Goal: Information Seeking & Learning: Learn about a topic

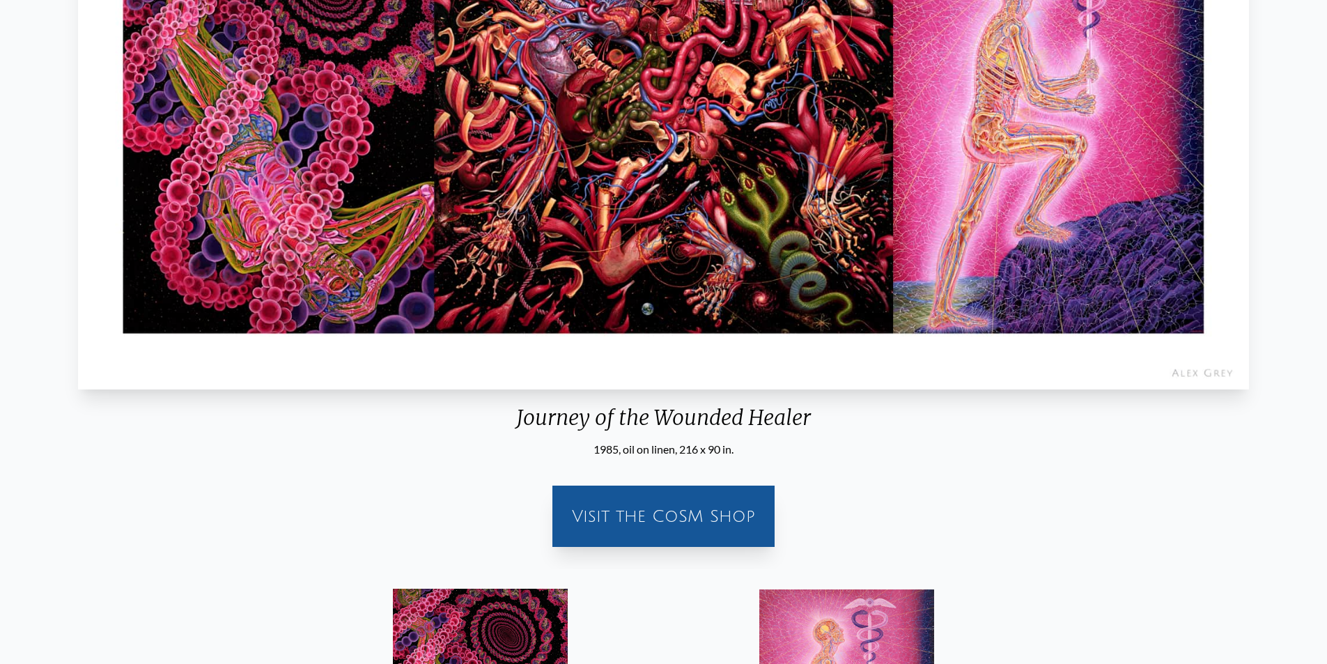
scroll to position [139, 0]
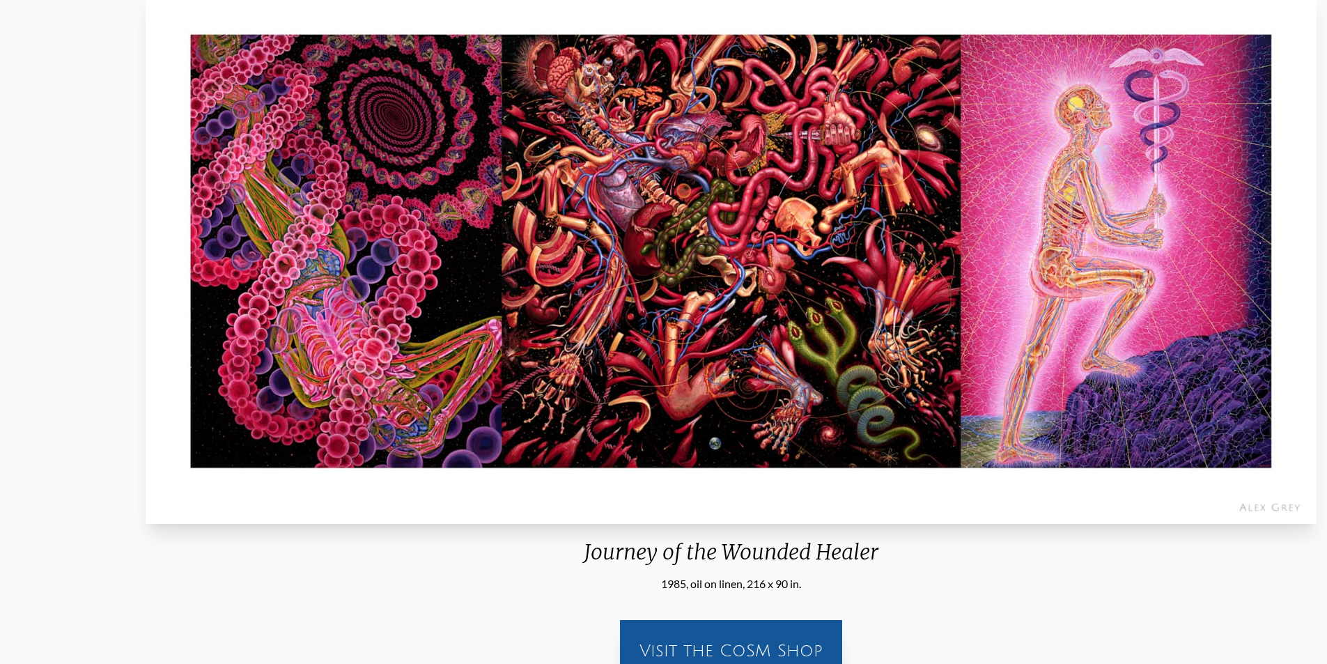
click at [586, 540] on div "Journey of the Wounded Healer" at bounding box center [731, 557] width 1182 height 36
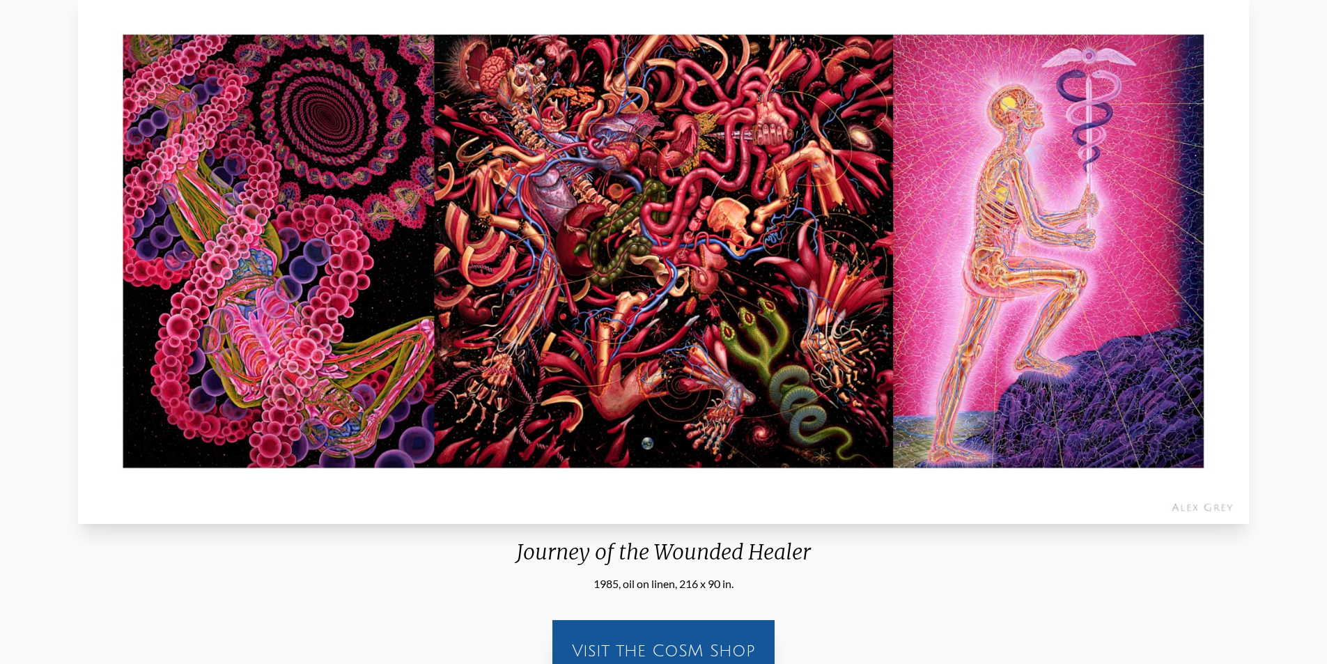
click at [518, 553] on div "Journey of the Wounded Healer" at bounding box center [663, 557] width 1182 height 36
click at [516, 554] on div "Journey of the Wounded Healer" at bounding box center [663, 557] width 1182 height 36
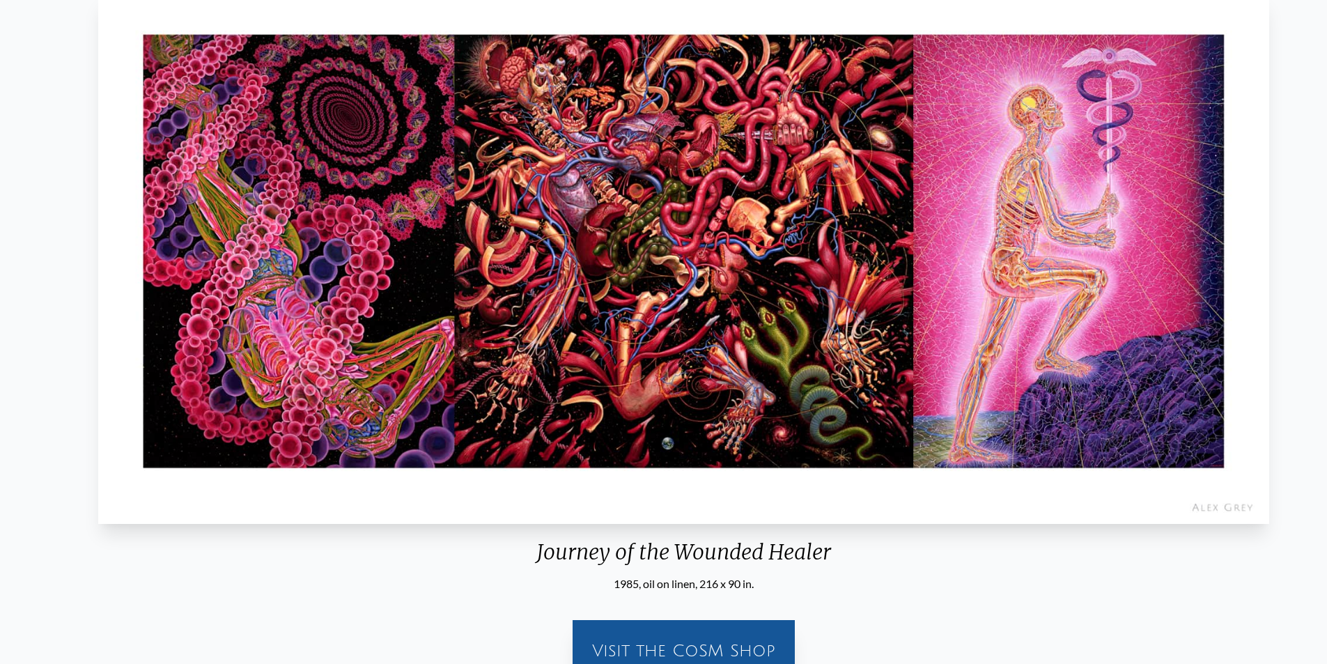
click at [534, 558] on div "Journey of the Wounded Healer" at bounding box center [684, 557] width 1182 height 36
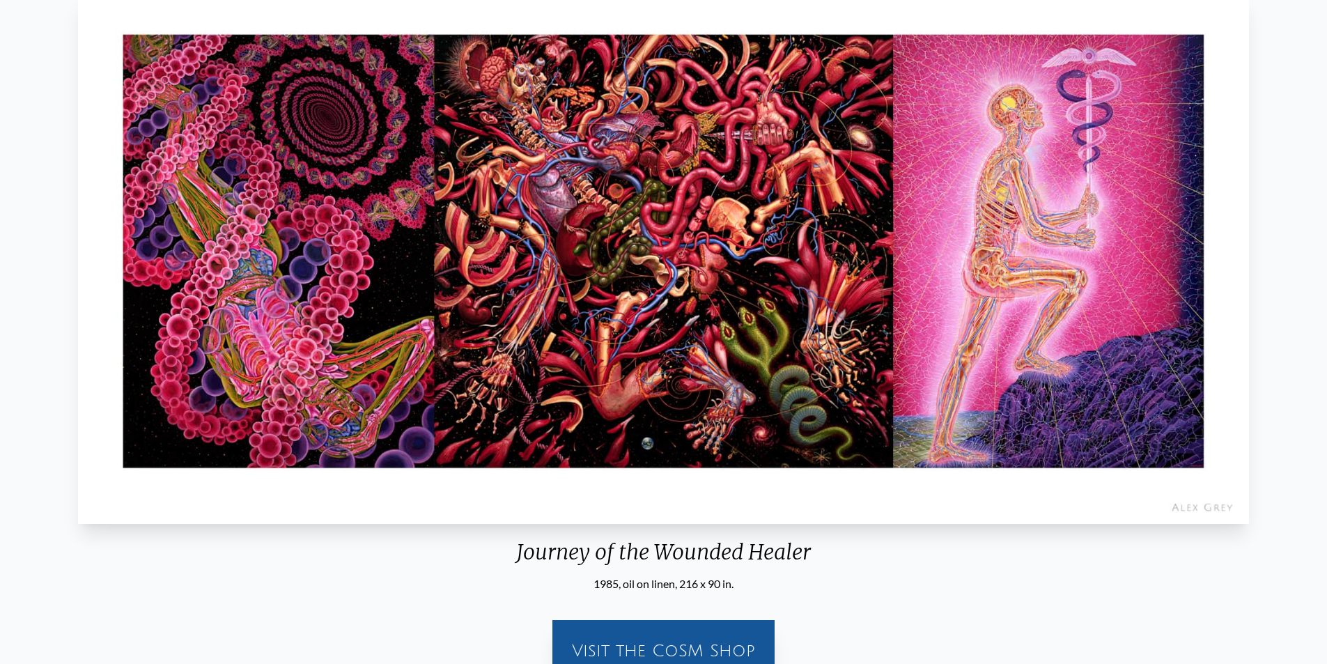
click at [604, 559] on div "Journey of the Wounded Healer" at bounding box center [663, 557] width 1182 height 36
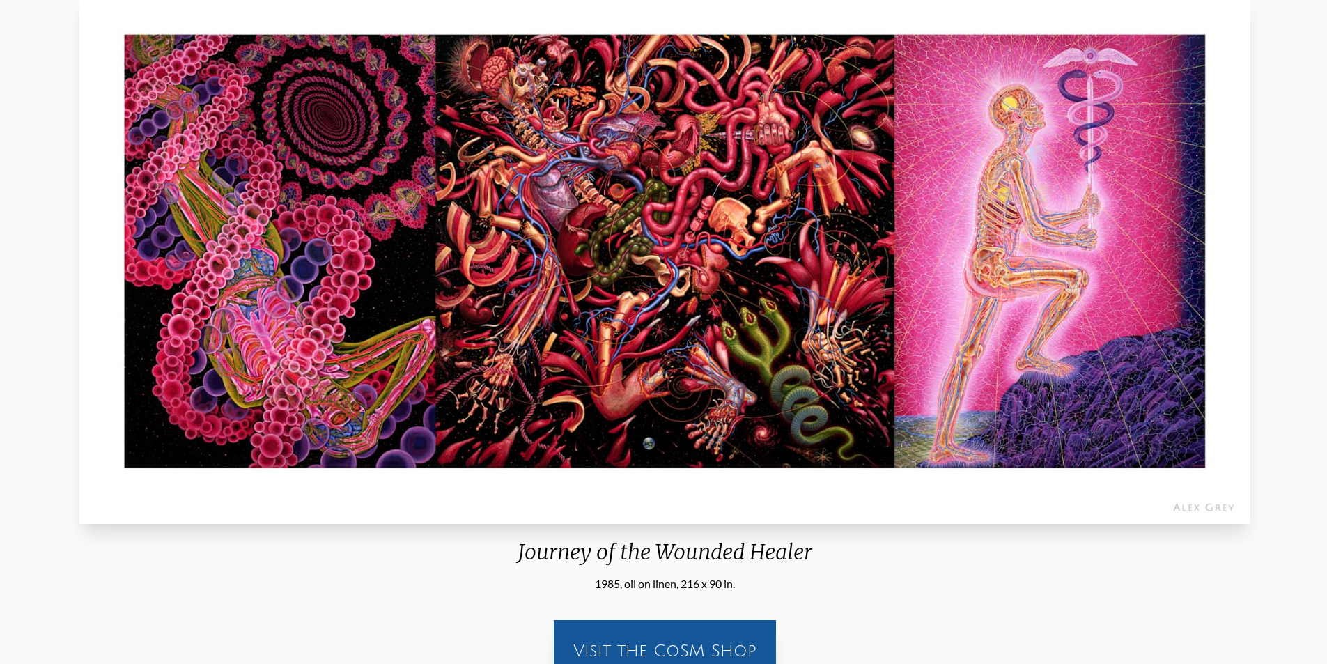
click at [605, 559] on div "Journey of the Wounded Healer" at bounding box center [665, 557] width 1182 height 36
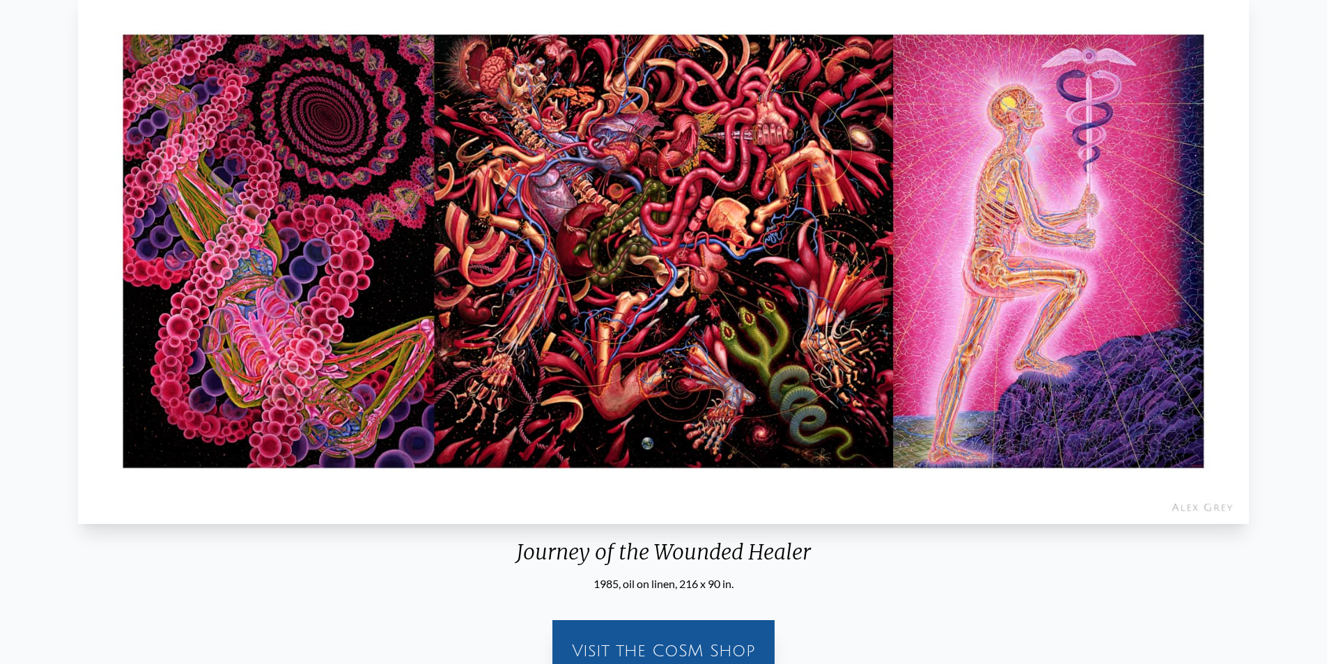
click at [701, 551] on div "Journey of the Wounded Healer" at bounding box center [663, 557] width 1182 height 36
click at [730, 552] on div "Journey of the Wounded Healer" at bounding box center [663, 557] width 1182 height 36
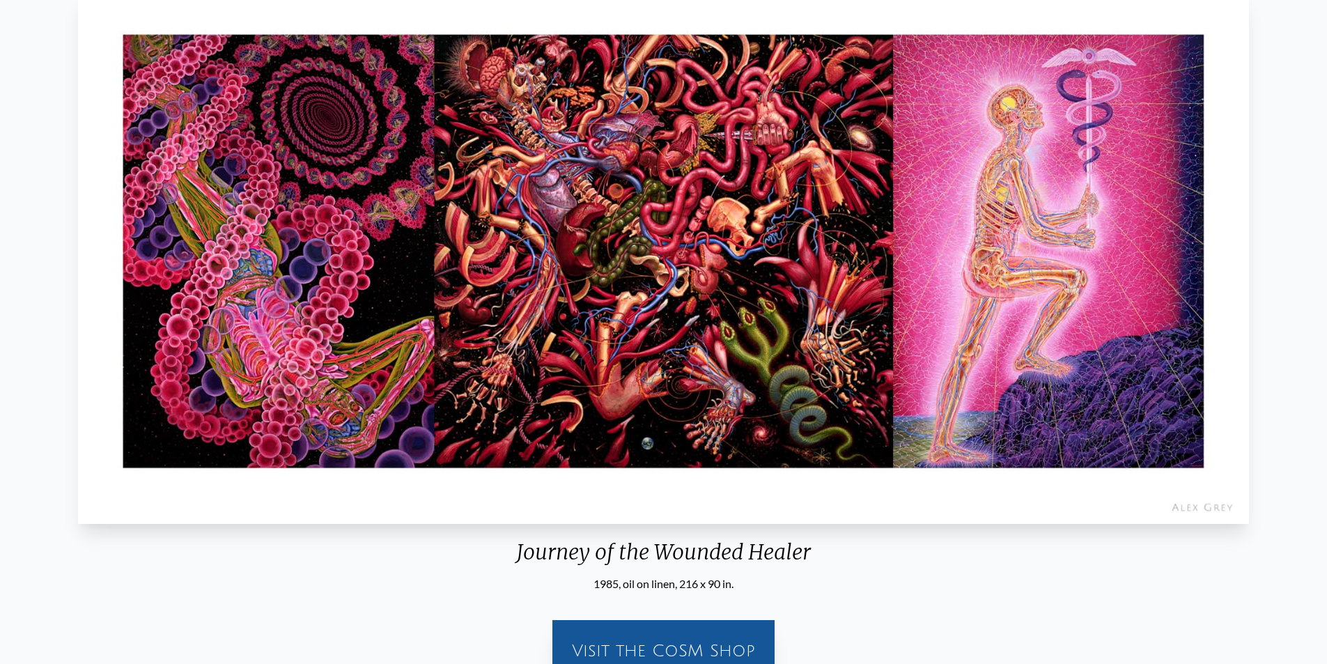
scroll to position [348, 0]
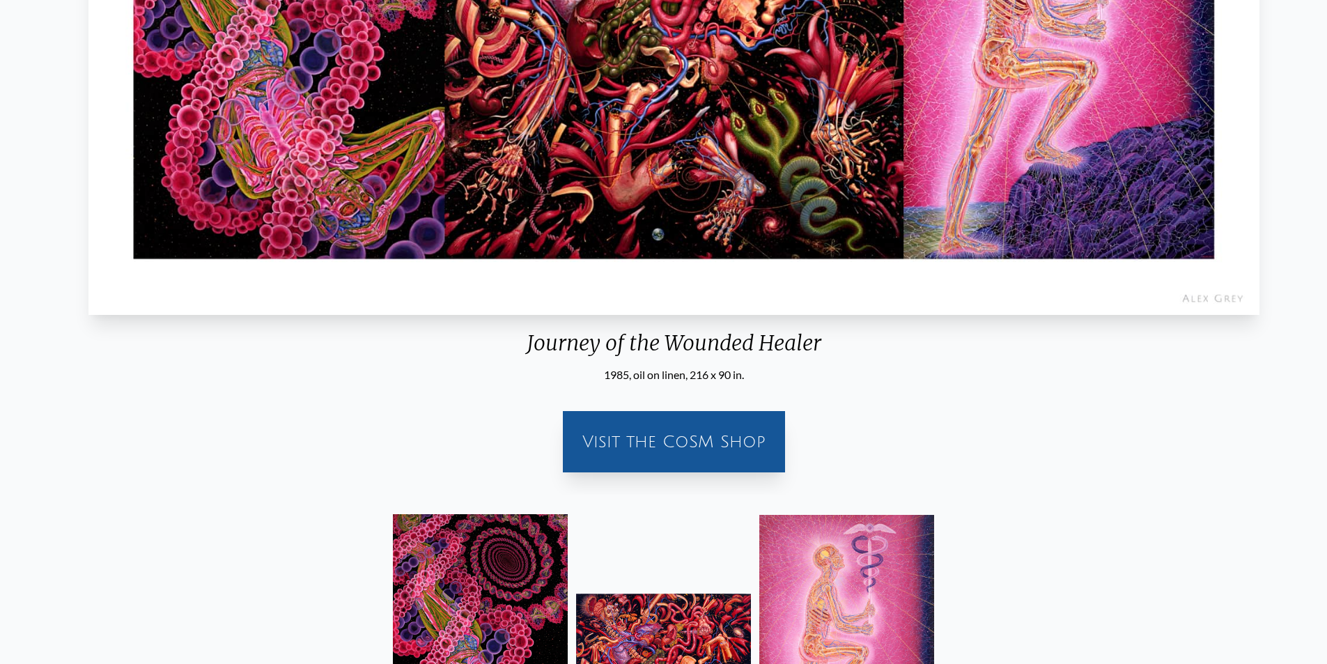
click at [610, 376] on div "1985, oil on linen, 216 x 90 in." at bounding box center [674, 374] width 1182 height 17
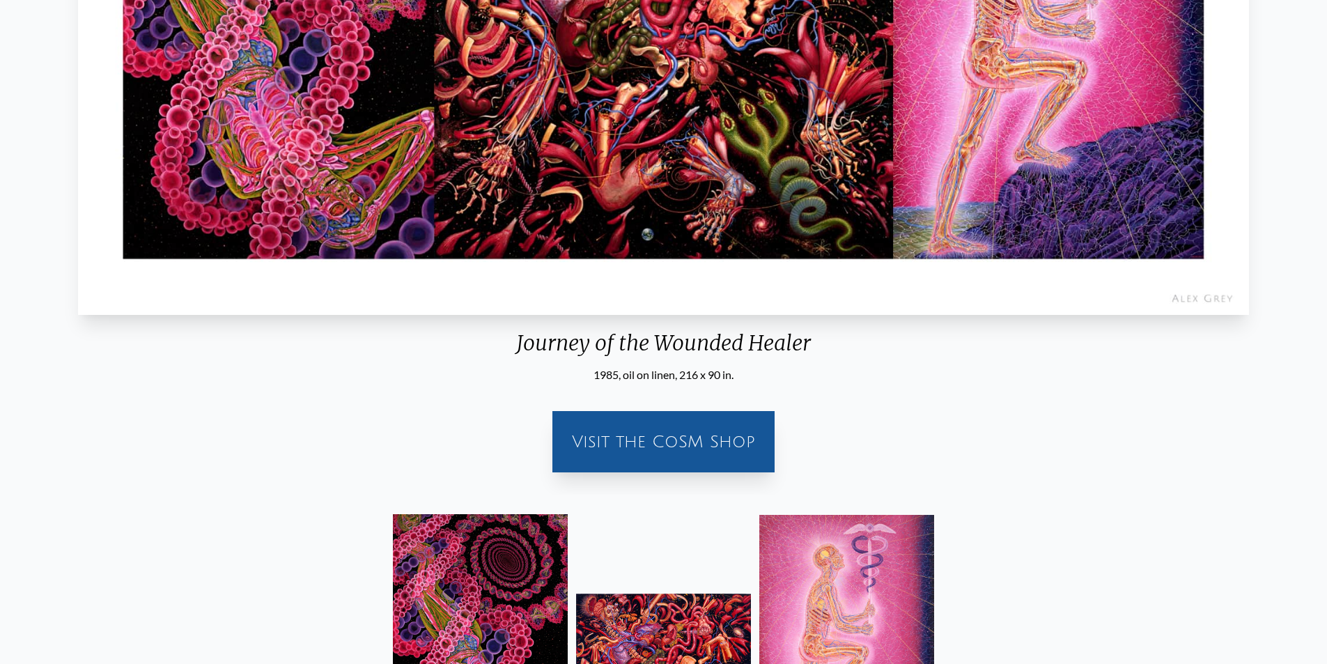
click at [649, 379] on div "1985, oil on linen, 216 x 90 in." at bounding box center [663, 374] width 1182 height 17
click at [650, 378] on div "1985, oil on linen, 216 x 90 in." at bounding box center [664, 374] width 1182 height 17
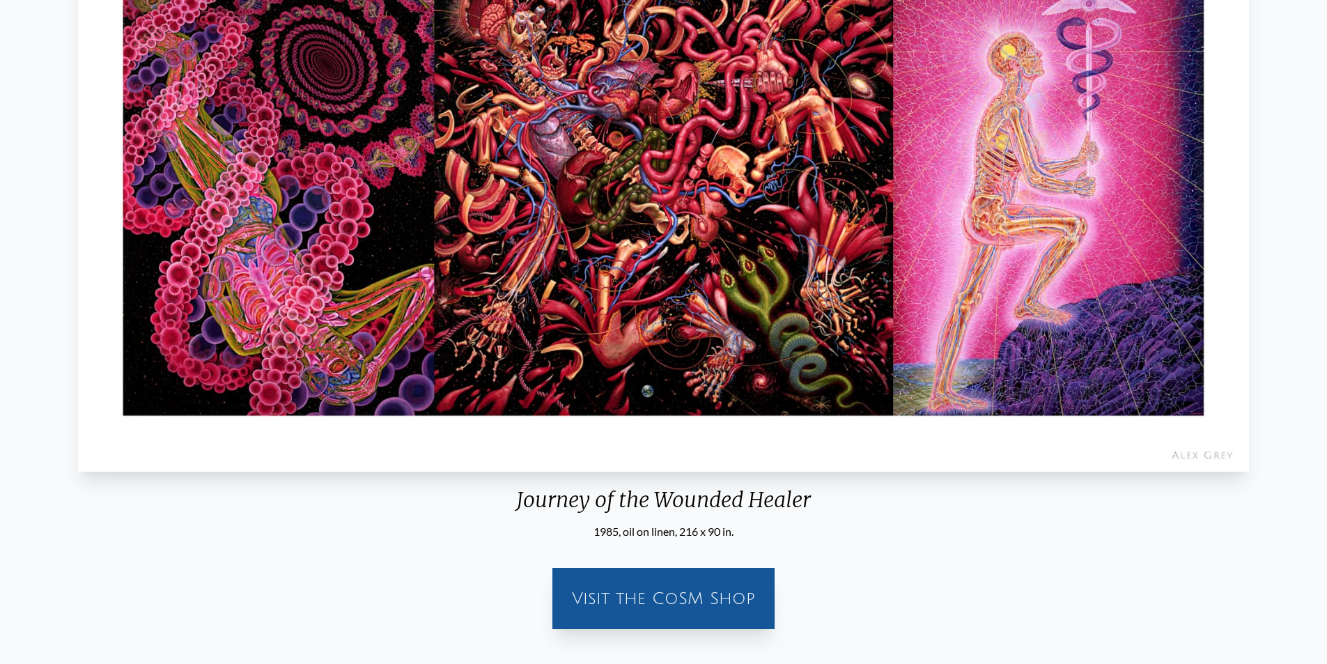
scroll to position [279, 0]
